Goal: Download file/media

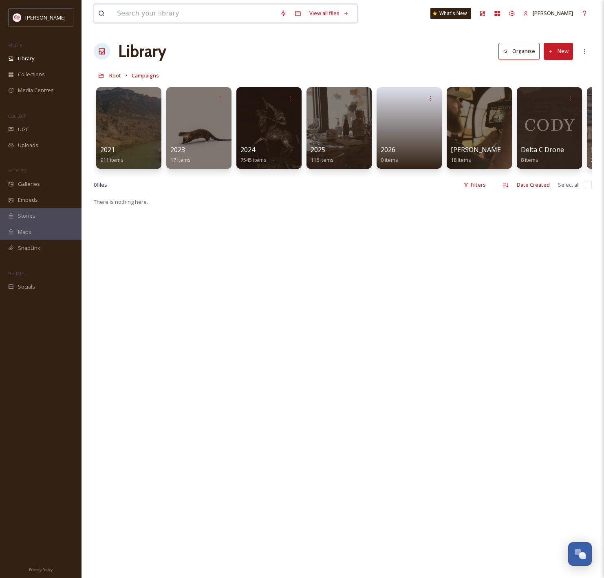
click at [194, 17] on input at bounding box center [194, 13] width 163 height 18
type input "p"
type input "hiking workshop"
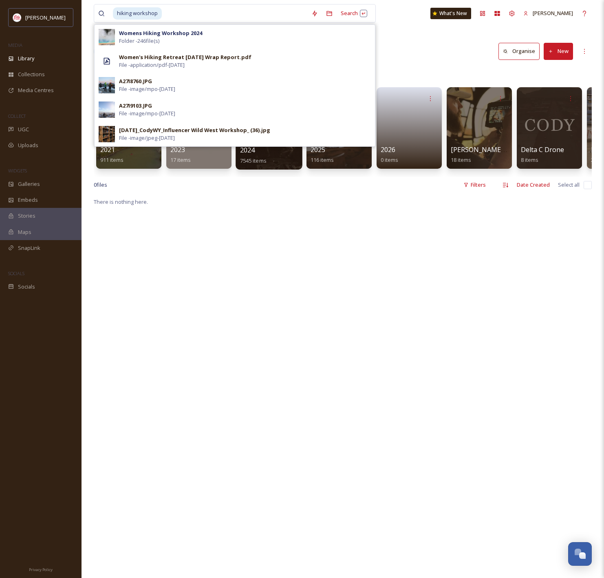
click at [280, 161] on div "2024 7545 items" at bounding box center [269, 155] width 58 height 20
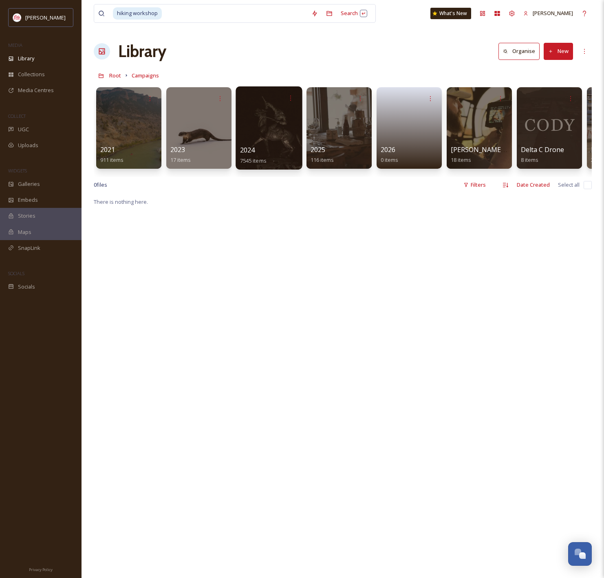
click at [278, 136] on div at bounding box center [268, 127] width 66 height 83
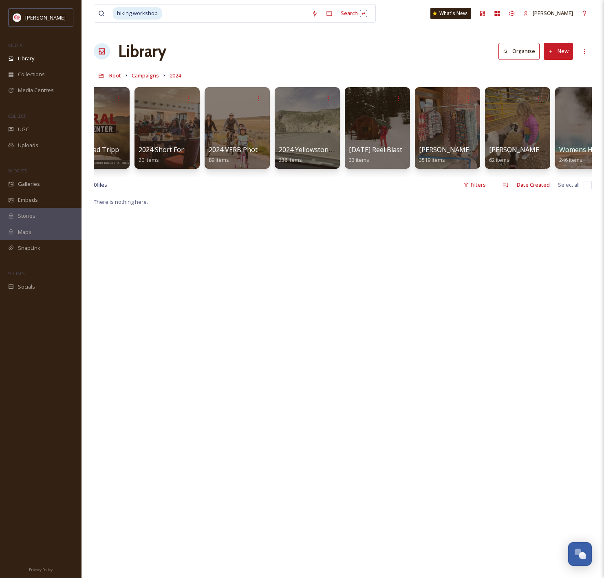
scroll to position [0, 203]
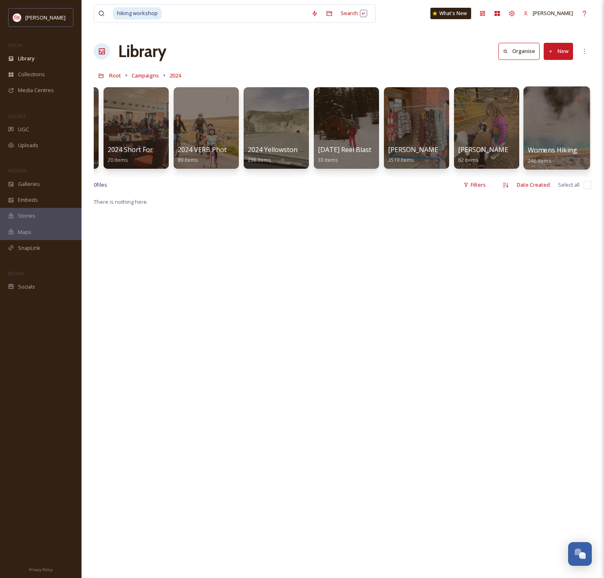
click at [555, 133] on div at bounding box center [556, 127] width 66 height 83
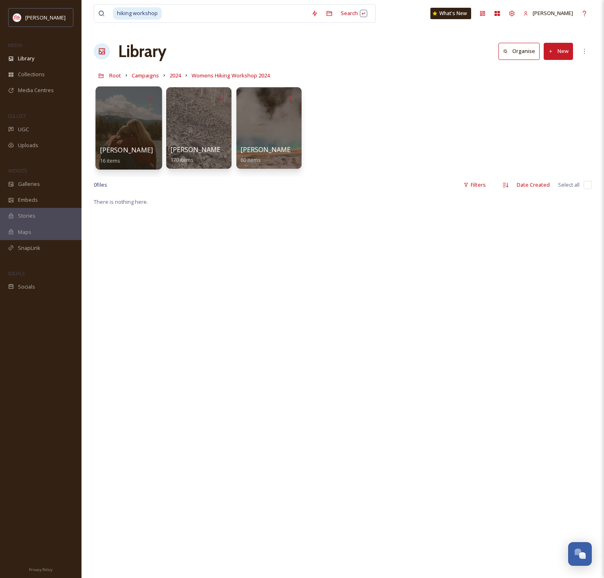
click at [132, 127] on div at bounding box center [128, 127] width 66 height 83
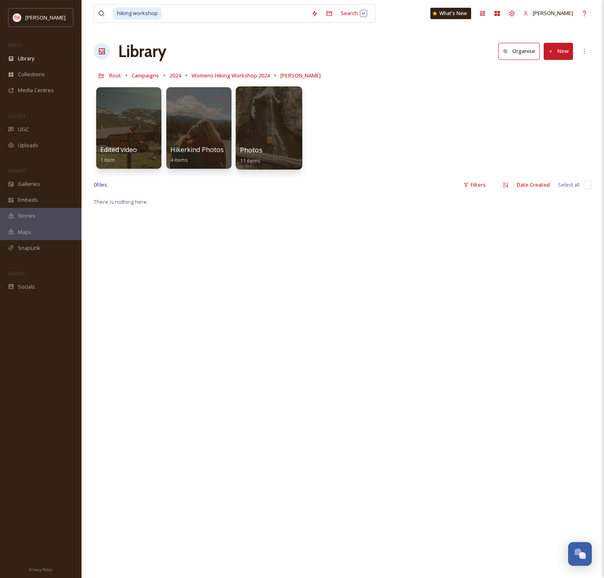
click at [283, 123] on div at bounding box center [268, 127] width 66 height 83
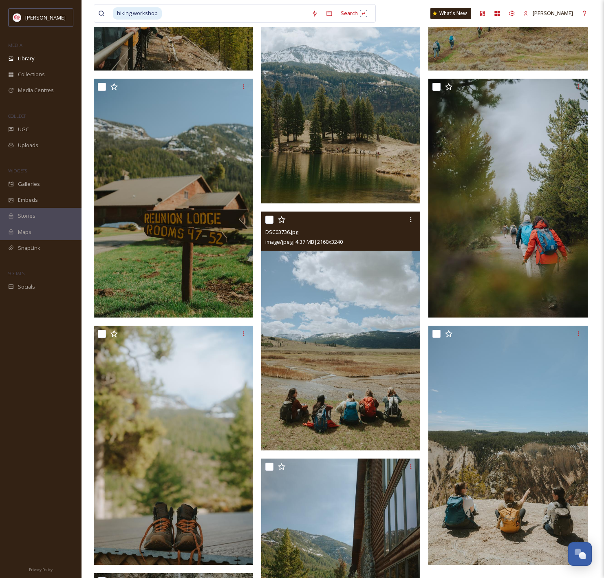
scroll to position [147, 0]
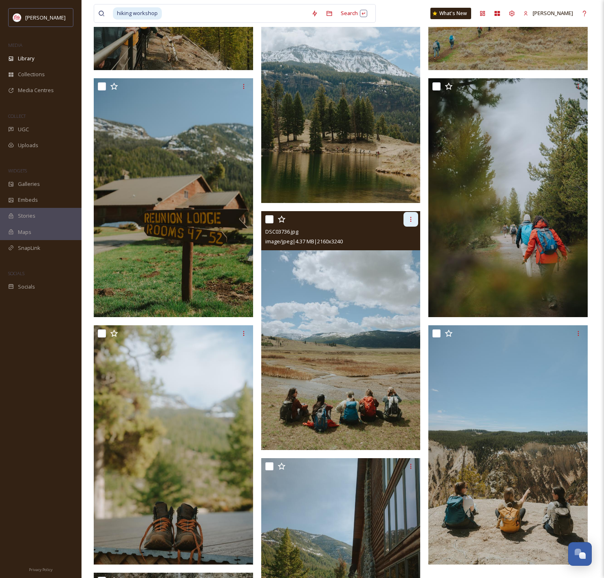
click at [413, 220] on icon at bounding box center [410, 219] width 7 height 7
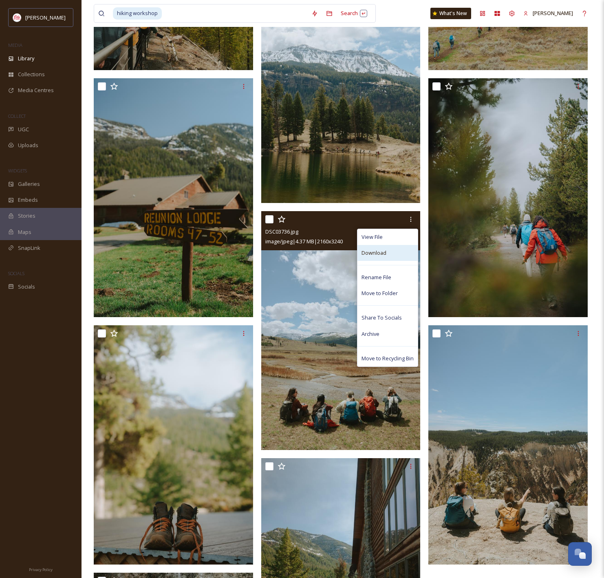
click at [396, 254] on div "Download" at bounding box center [387, 253] width 60 height 16
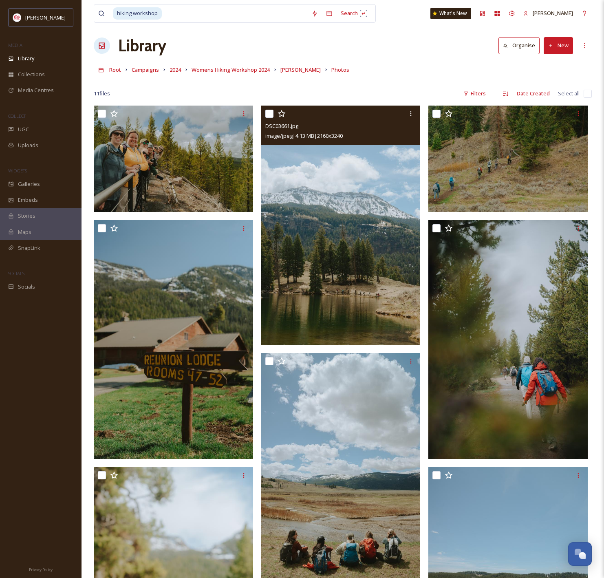
scroll to position [0, 0]
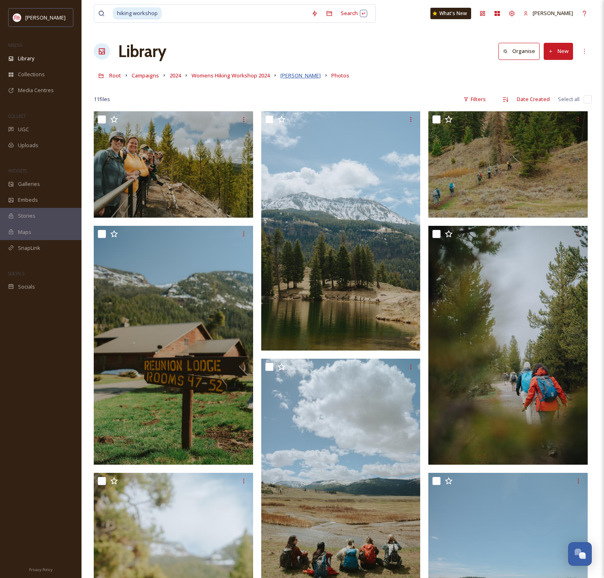
click at [290, 73] on span "[PERSON_NAME]" at bounding box center [300, 75] width 40 height 7
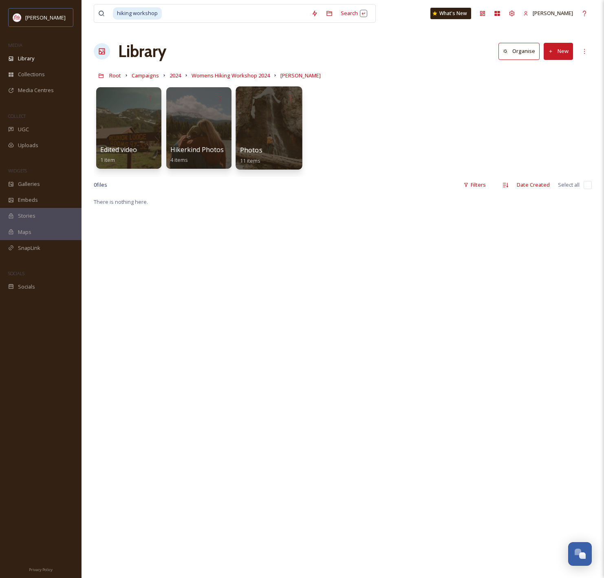
click at [280, 136] on div at bounding box center [268, 127] width 66 height 83
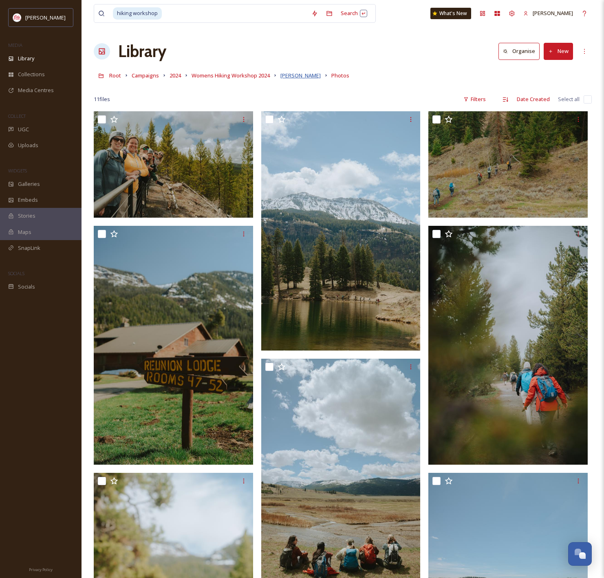
click at [295, 75] on span "[PERSON_NAME]" at bounding box center [300, 75] width 40 height 7
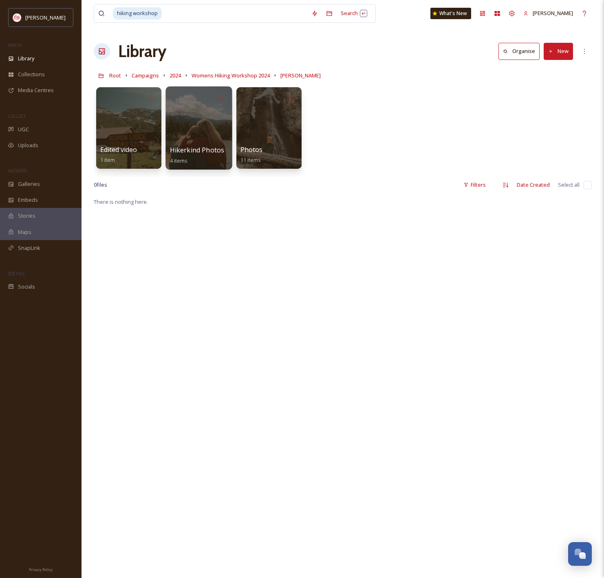
click at [218, 136] on div at bounding box center [198, 127] width 66 height 83
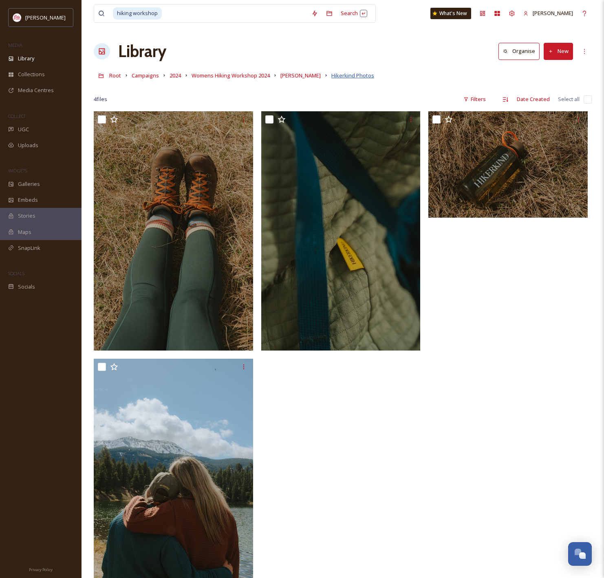
click at [331, 74] on span "Hikerkind Photos" at bounding box center [352, 75] width 43 height 7
click at [291, 78] on span "[PERSON_NAME]" at bounding box center [300, 75] width 40 height 7
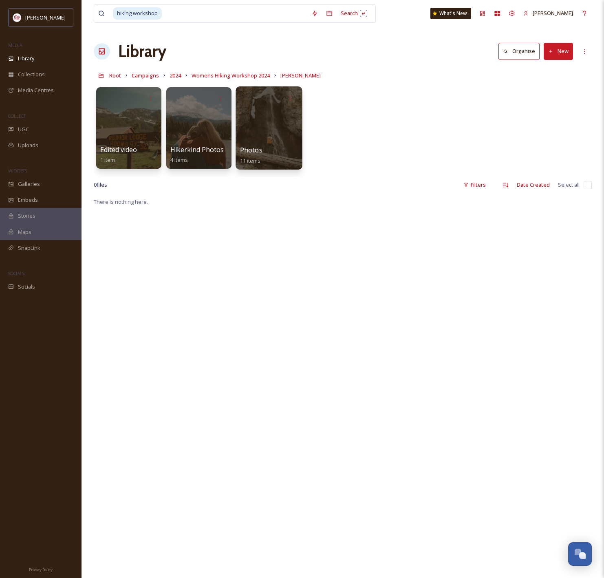
click at [260, 123] on div at bounding box center [268, 127] width 66 height 83
